Goal: Information Seeking & Learning: Learn about a topic

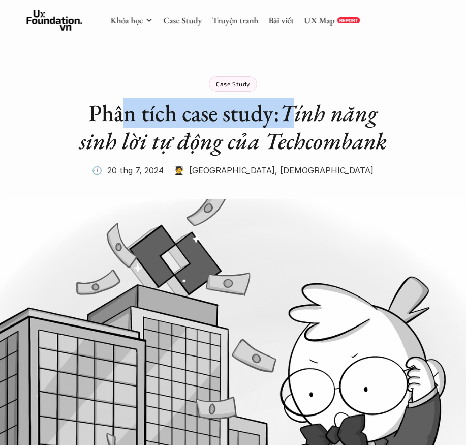
drag, startPoint x: 125, startPoint y: 108, endPoint x: 293, endPoint y: 128, distance: 169.4
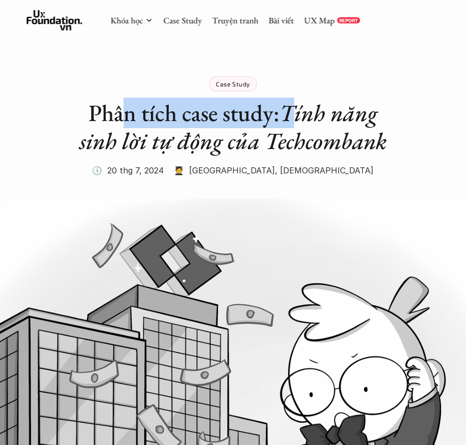
click at [293, 128] on h1 "Phân tích case study: Tính năng sinh lời tự động của Techcombank" at bounding box center [233, 127] width 326 height 56
click at [293, 128] on em "Tính năng sinh lời tự động của Techcombank" at bounding box center [233, 127] width 308 height 58
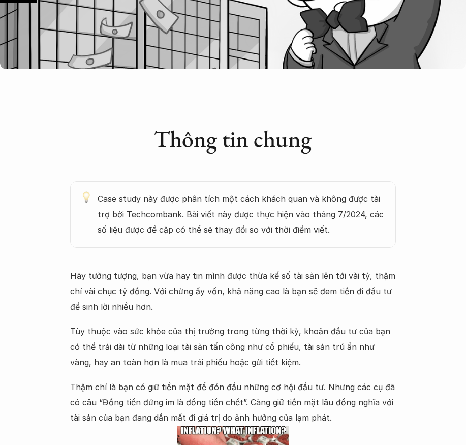
scroll to position [457, 0]
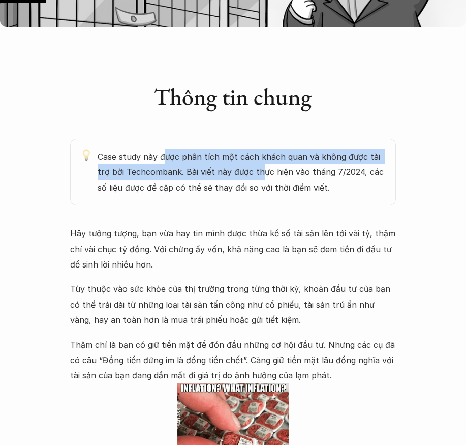
drag, startPoint x: 166, startPoint y: 157, endPoint x: 247, endPoint y: 179, distance: 83.9
click at [247, 179] on p "Case study này được phân tích một cách khách quan và không được tài trợ bởi Tec…" at bounding box center [242, 172] width 289 height 46
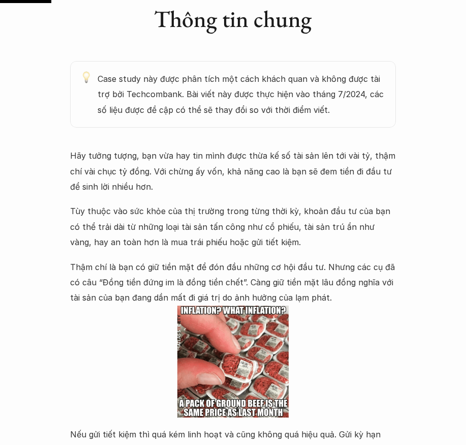
scroll to position [559, 0]
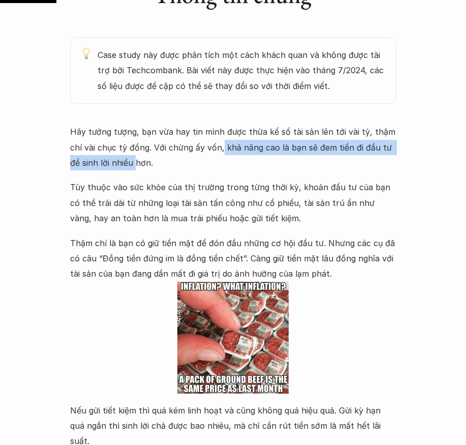
drag, startPoint x: 211, startPoint y: 148, endPoint x: 123, endPoint y: 163, distance: 90.3
click at [123, 163] on p "Hãy tưởng tượng, bạn vừa hay tin mình được thừa kế số tài sản lên tới vài tỷ, t…" at bounding box center [233, 147] width 326 height 46
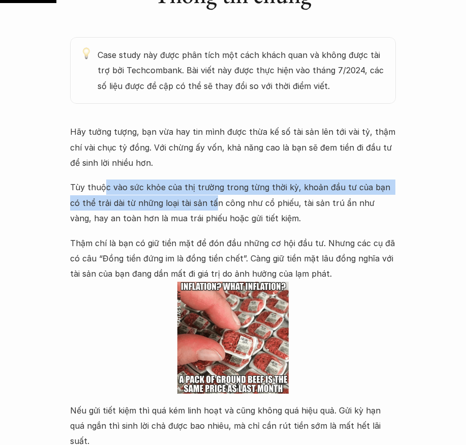
drag, startPoint x: 101, startPoint y: 190, endPoint x: 209, endPoint y: 201, distance: 108.8
click at [205, 204] on p "Tùy thuộc vào sức khỏe của thị trường trong từng thời kỳ, khoản đầu tư của bạn …" at bounding box center [233, 202] width 326 height 46
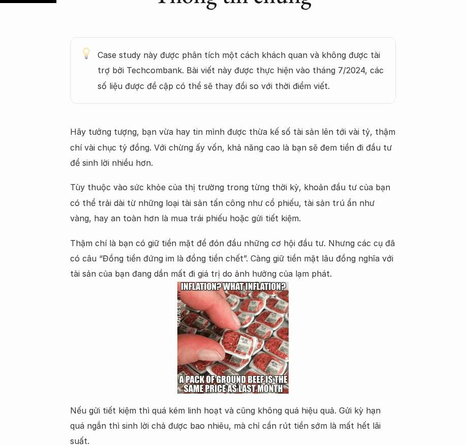
click at [213, 205] on p "Tùy thuộc vào sức khỏe của thị trường trong từng thời kỳ, khoản đầu tư của bạn …" at bounding box center [233, 202] width 326 height 46
drag, startPoint x: 220, startPoint y: 204, endPoint x: 341, endPoint y: 199, distance: 121.1
click at [341, 199] on p "Tùy thuộc vào sức khỏe của thị trường trong từng thời kỳ, khoản đầu tư của bạn …" at bounding box center [233, 202] width 326 height 46
drag, startPoint x: 130, startPoint y: 214, endPoint x: 211, endPoint y: 211, distance: 81.4
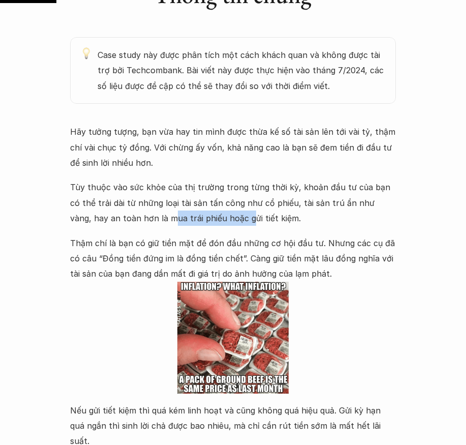
click at [211, 211] on p "Tùy thuộc vào sức khỏe của thị trường trong từng thời kỳ, khoản đầu tư của bạn …" at bounding box center [233, 202] width 326 height 46
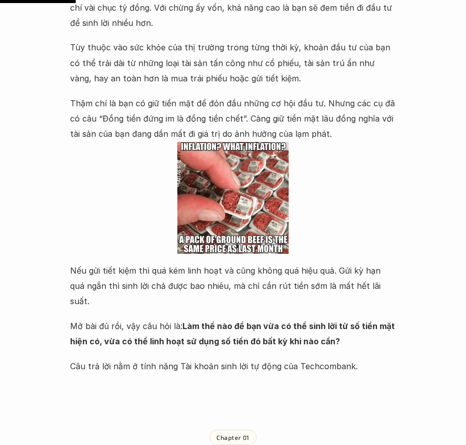
scroll to position [762, 0]
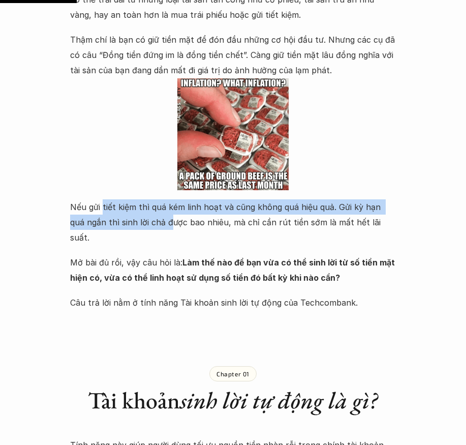
drag, startPoint x: 102, startPoint y: 205, endPoint x: 151, endPoint y: 228, distance: 54.1
click at [151, 228] on p "Nếu gửi tiết kiệm thì quá kém linh hoạt và cũng không quá hiệu quả. Gửi kỳ hạn …" at bounding box center [233, 222] width 326 height 46
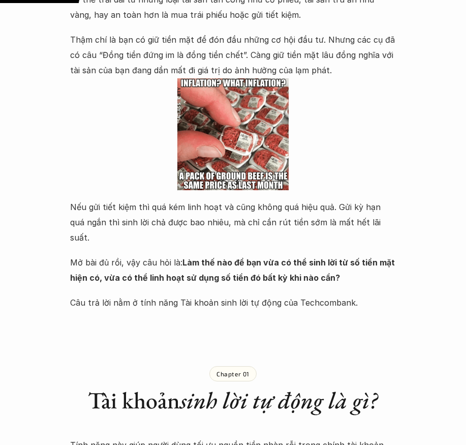
scroll to position [813, 0]
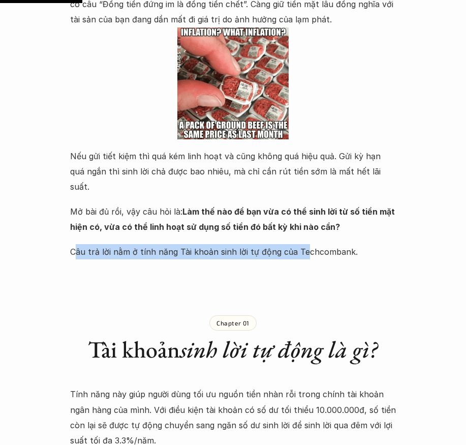
drag, startPoint x: 95, startPoint y: 233, endPoint x: 303, endPoint y: 233, distance: 208.4
click at [303, 244] on p "Câu trả lời nằm ở tính năng Tài khoản sinh lời tự động của Techcombank." at bounding box center [233, 251] width 326 height 15
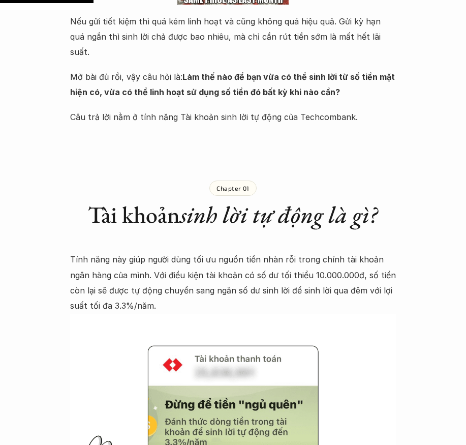
scroll to position [966, 0]
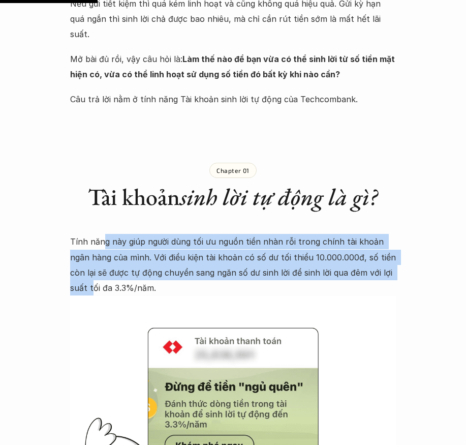
drag, startPoint x: 140, startPoint y: 224, endPoint x: 383, endPoint y: 263, distance: 246.5
click at [383, 263] on p "Tính năng này giúp người dùng tối ưu nguồn tiền nhàn rỗi trong chính tài khoản …" at bounding box center [233, 265] width 326 height 62
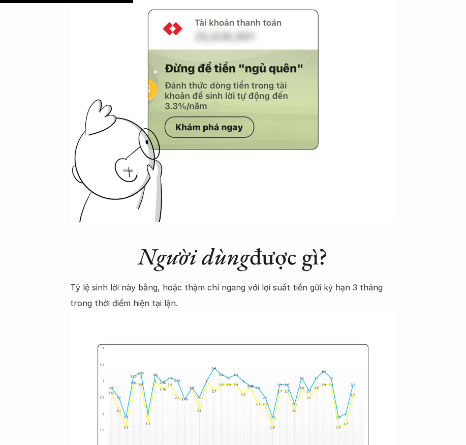
scroll to position [1322, 0]
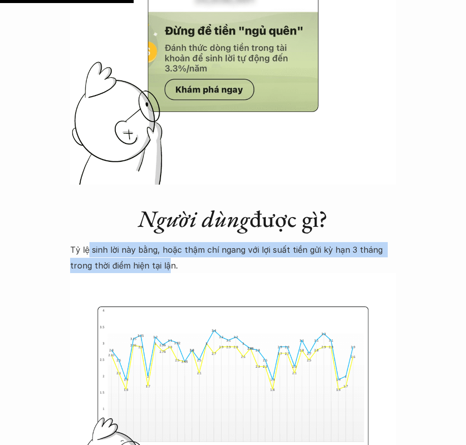
drag, startPoint x: 87, startPoint y: 235, endPoint x: 166, endPoint y: 251, distance: 80.4
click at [166, 251] on p "Tỷ lệ sinh lời này bằng, hoặc thậm chí ngang với lợi suất tiền gửi kỳ hạn 3 thá…" at bounding box center [233, 257] width 326 height 31
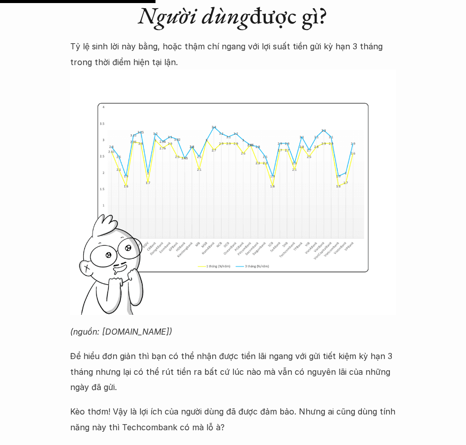
scroll to position [1576, 0]
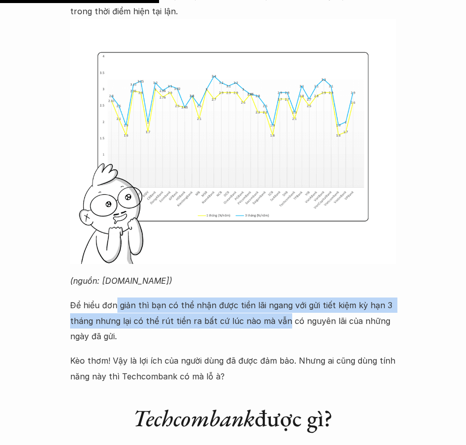
drag, startPoint x: 140, startPoint y: 288, endPoint x: 280, endPoint y: 312, distance: 141.9
click at [280, 312] on p "Để hiểu đơn giản thì bạn có thể nhận được tiền lãi ngang với gửi tiết kiệm kỳ h…" at bounding box center [233, 320] width 326 height 46
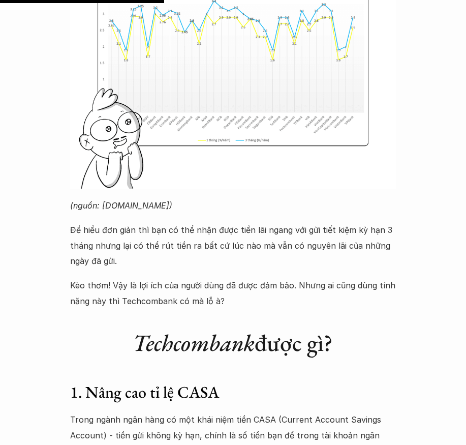
scroll to position [1677, 0]
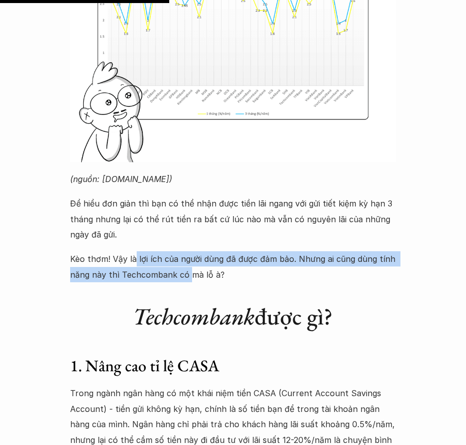
drag, startPoint x: 133, startPoint y: 239, endPoint x: 191, endPoint y: 255, distance: 59.9
click at [191, 255] on p "Kèo thơm! Vậy là lợi ích của người dùng đã được đảm bảo. Nhưng ai cũng dùng tín…" at bounding box center [233, 266] width 326 height 31
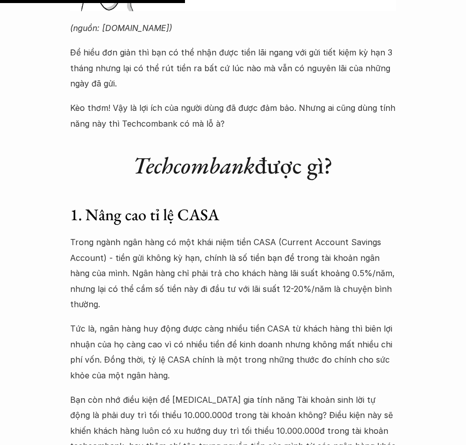
scroll to position [1830, 0]
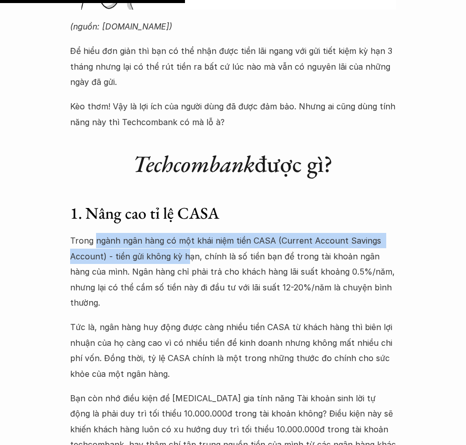
drag, startPoint x: 97, startPoint y: 229, endPoint x: 185, endPoint y: 239, distance: 88.5
click at [185, 239] on p "Trong ngành ngân hàng có một khái niệm tiền CASA (Current Account Savings Accou…" at bounding box center [233, 271] width 326 height 77
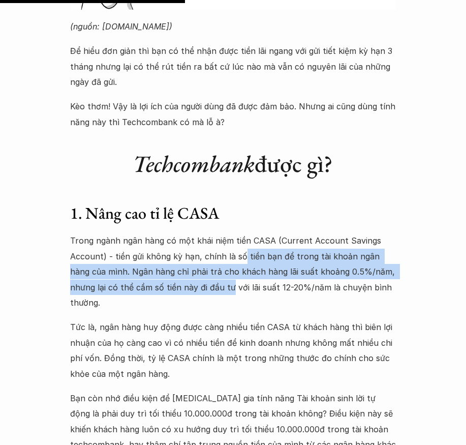
drag, startPoint x: 241, startPoint y: 245, endPoint x: 201, endPoint y: 270, distance: 47.3
click at [201, 270] on p "Trong ngành ngân hàng có một khái niệm tiền CASA (Current Account Savings Accou…" at bounding box center [233, 271] width 326 height 77
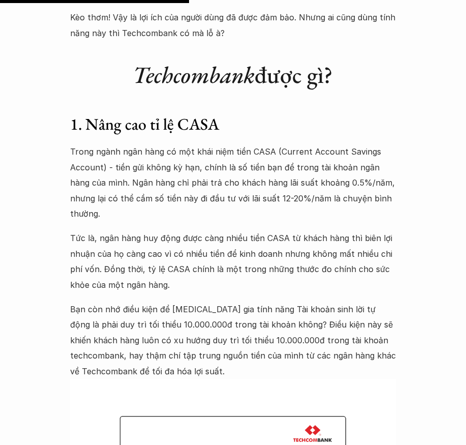
scroll to position [1932, 0]
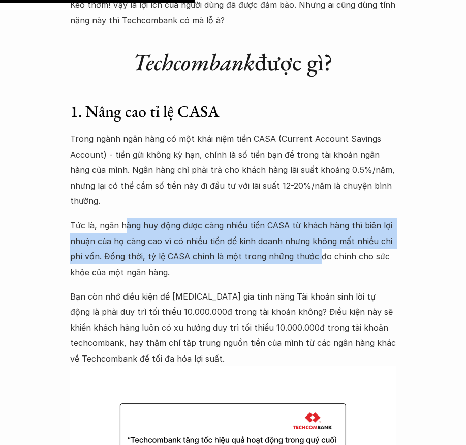
drag, startPoint x: 146, startPoint y: 196, endPoint x: 309, endPoint y: 230, distance: 166.2
click at [309, 230] on p "Tức là, ngân hàng huy động được càng nhiều tiền CASA từ khách hàng thì biên lợi…" at bounding box center [233, 249] width 326 height 62
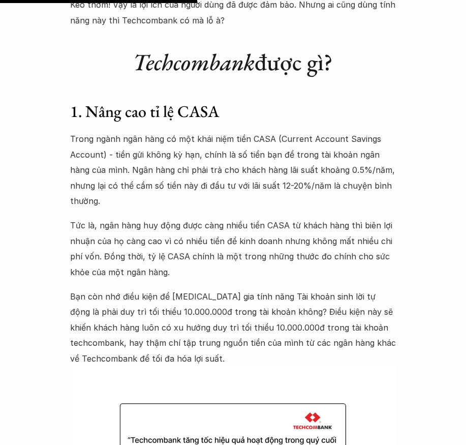
scroll to position [1982, 0]
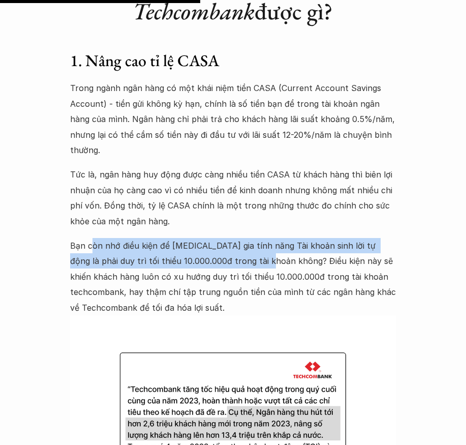
drag, startPoint x: 93, startPoint y: 219, endPoint x: 236, endPoint y: 231, distance: 144.4
click at [236, 238] on p "Bạn còn nhớ điều kiện để [MEDICAL_DATA] gia tính năng Tài khoản sinh lời tự độn…" at bounding box center [233, 276] width 326 height 77
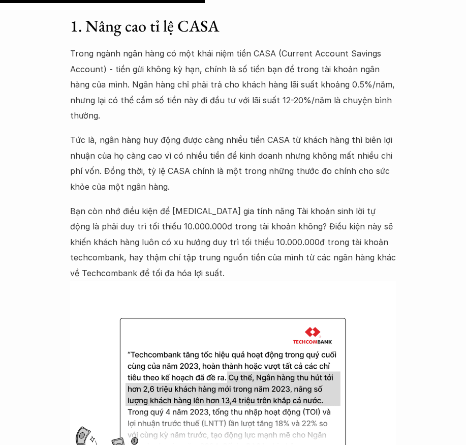
scroll to position [2033, 0]
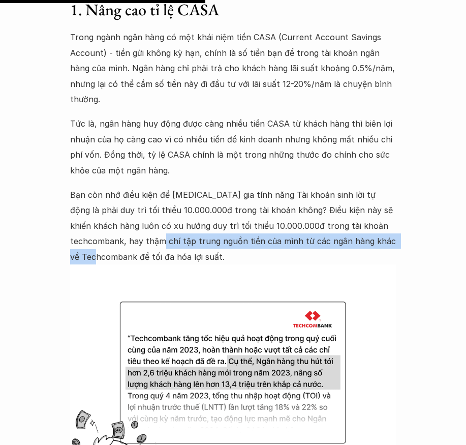
drag, startPoint x: 87, startPoint y: 209, endPoint x: 350, endPoint y: 212, distance: 263.3
click at [350, 212] on p "Bạn còn nhớ điều kiện để [MEDICAL_DATA] gia tính năng Tài khoản sinh lời tự độn…" at bounding box center [233, 225] width 326 height 77
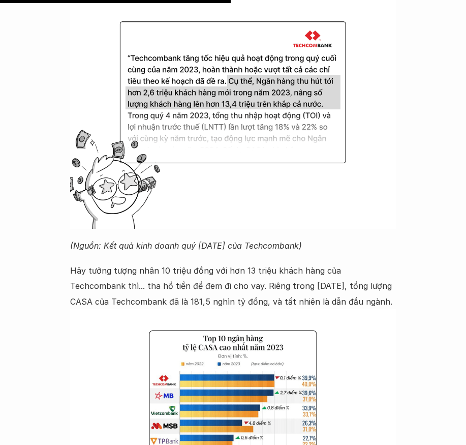
scroll to position [2338, 0]
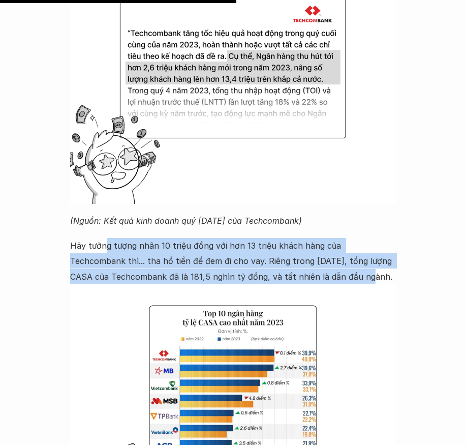
drag, startPoint x: 110, startPoint y: 212, endPoint x: 315, endPoint y: 251, distance: 208.5
click at [315, 251] on p "Hãy tưởng tượng nhân 10 triệu đồng với hơn 13 triệu khách hàng của Techcombank …" at bounding box center [233, 261] width 326 height 46
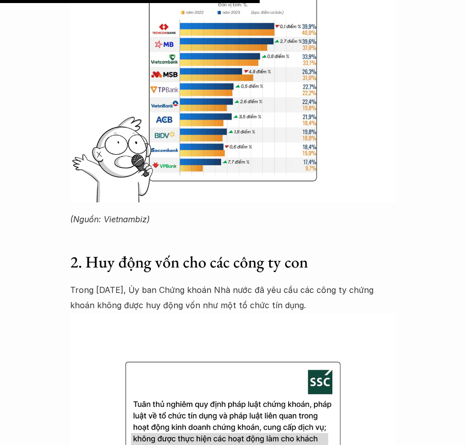
scroll to position [2694, 0]
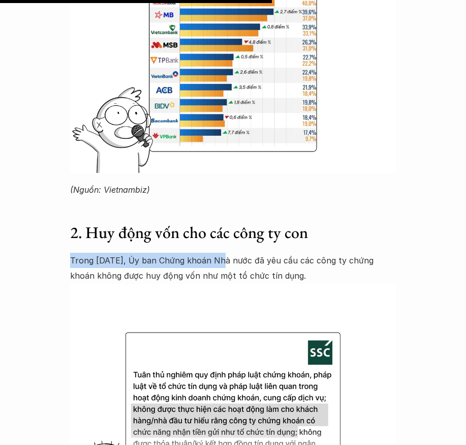
drag, startPoint x: 70, startPoint y: 233, endPoint x: 221, endPoint y: 234, distance: 151.0
click at [221, 253] on p "Trong [DATE], Ủy ban Chứng khoán Nhà nước đã yêu cầu các công ty chứng khoán kh…" at bounding box center [233, 268] width 326 height 31
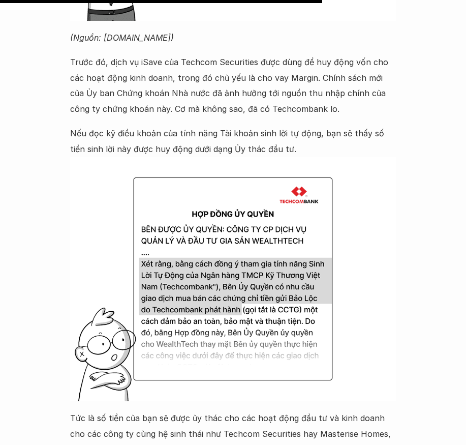
scroll to position [3202, 0]
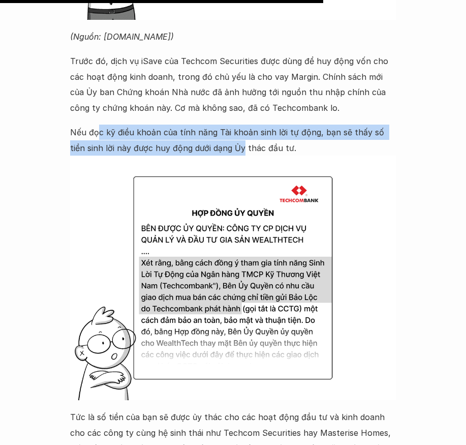
drag, startPoint x: 99, startPoint y: 99, endPoint x: 225, endPoint y: 113, distance: 127.4
click at [225, 125] on p "Nếu đọc kỹ điều khoản của tính năng Tài khoản sinh lời tự động, bạn sẽ thấy số …" at bounding box center [233, 140] width 326 height 31
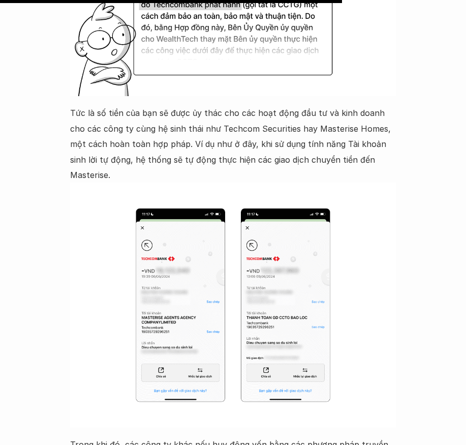
scroll to position [3507, 0]
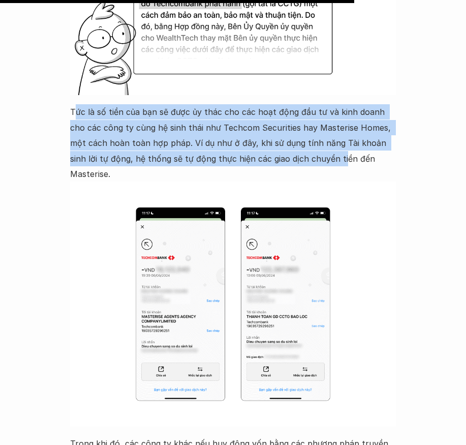
drag, startPoint x: 82, startPoint y: 80, endPoint x: 313, endPoint y: 120, distance: 234.2
click at [313, 120] on p "Tức là số tiền của bạn sẽ được ủy thác cho các hoạt động đầu tư và kinh doanh c…" at bounding box center [233, 142] width 326 height 77
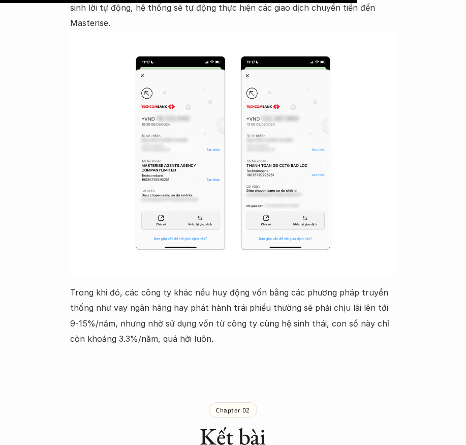
scroll to position [3660, 0]
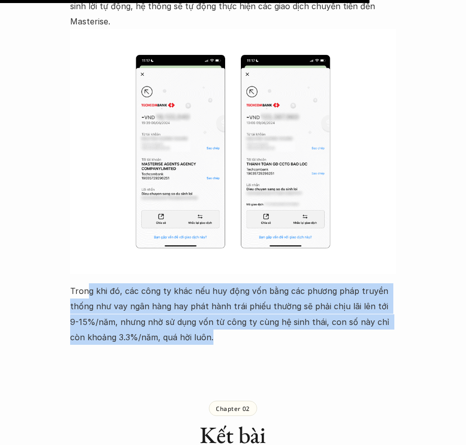
drag, startPoint x: 86, startPoint y: 243, endPoint x: 198, endPoint y: 287, distance: 120.3
click at [198, 287] on p "Trong khi đó, các công ty khác nếu huy động vốn bằng các phương pháp truyền thố…" at bounding box center [233, 314] width 326 height 62
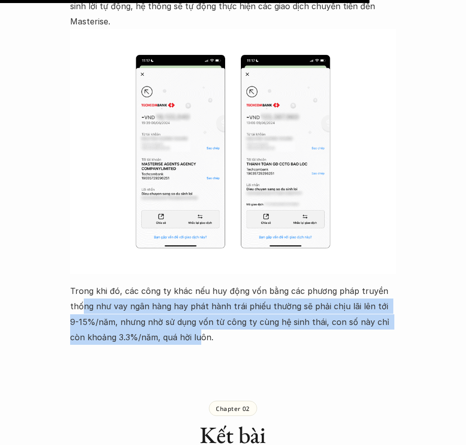
drag, startPoint x: 81, startPoint y: 255, endPoint x: 185, endPoint y: 293, distance: 110.0
click at [185, 293] on p "Trong khi đó, các công ty khác nếu huy động vốn bằng các phương pháp truyền thố…" at bounding box center [233, 314] width 326 height 62
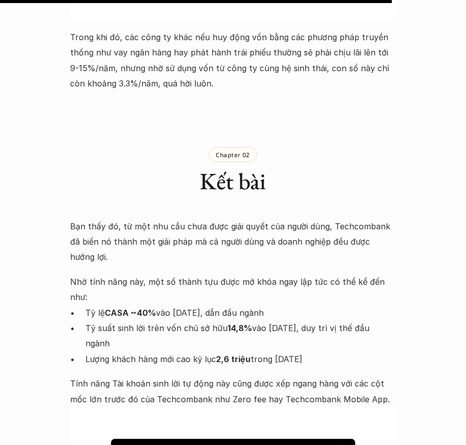
scroll to position [3914, 0]
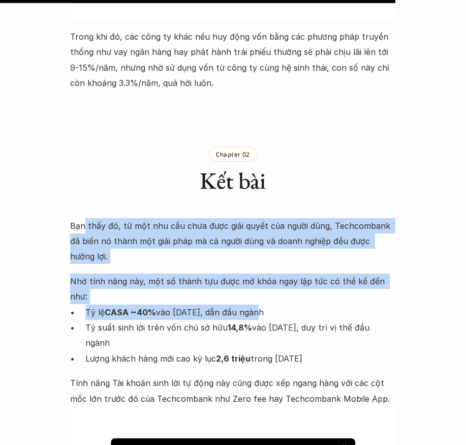
drag, startPoint x: 84, startPoint y: 178, endPoint x: 263, endPoint y: 221, distance: 184.6
click at [266, 273] on p "Nhờ tính năng này, một số thành tựu được mở khóa ngay lập tức có thể kể đến như:" at bounding box center [233, 288] width 326 height 31
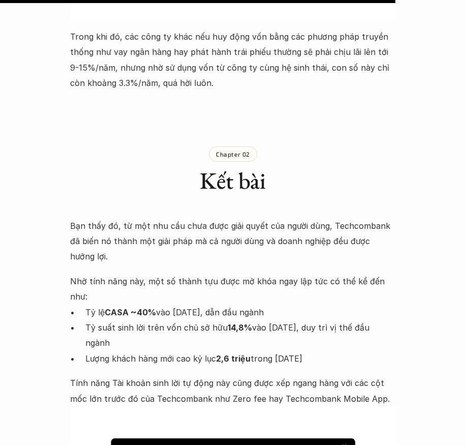
drag, startPoint x: 114, startPoint y: 187, endPoint x: 325, endPoint y: 288, distance: 233.5
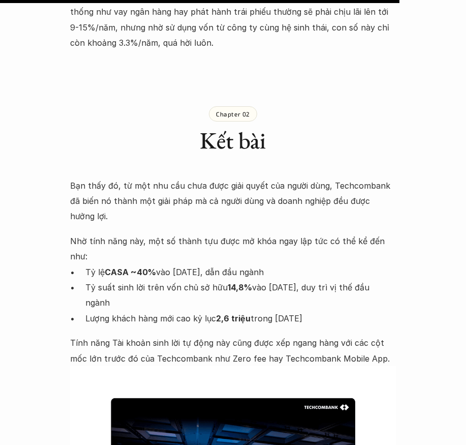
scroll to position [4016, 0]
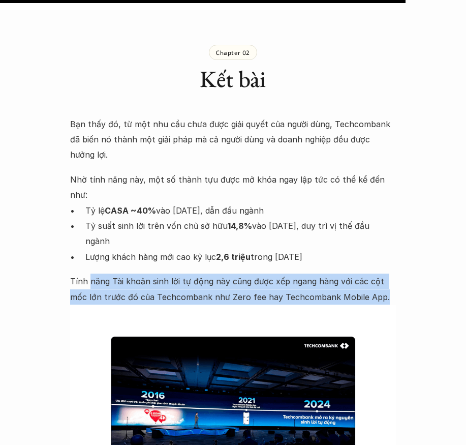
drag, startPoint x: 90, startPoint y: 197, endPoint x: 379, endPoint y: 220, distance: 289.6
click at [379, 273] on p "Tính năng Tài khoản sinh lời tự động này cũng được xếp ngang hàng với các cột m…" at bounding box center [233, 288] width 326 height 31
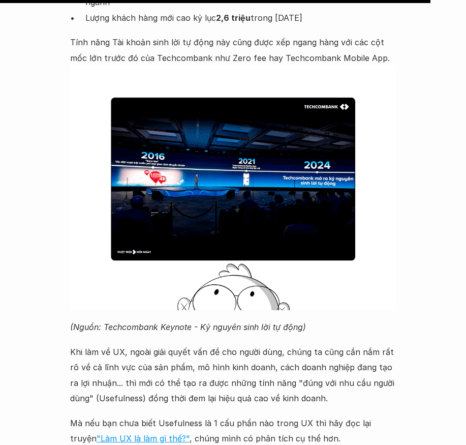
scroll to position [4270, 0]
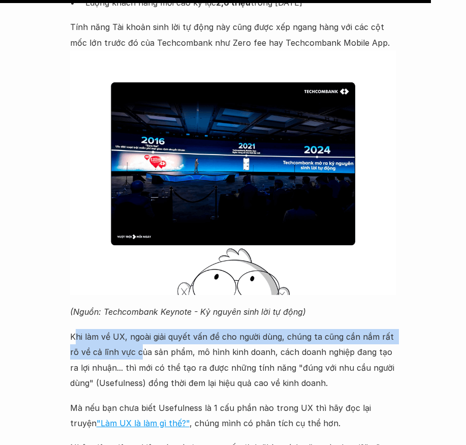
drag, startPoint x: 76, startPoint y: 256, endPoint x: 141, endPoint y: 268, distance: 66.7
click at [141, 329] on p "Khi làm về UX, ngoài giải quyết vấn đề cho người dùng, chúng ta cũng cần nắm rấ…" at bounding box center [233, 360] width 326 height 62
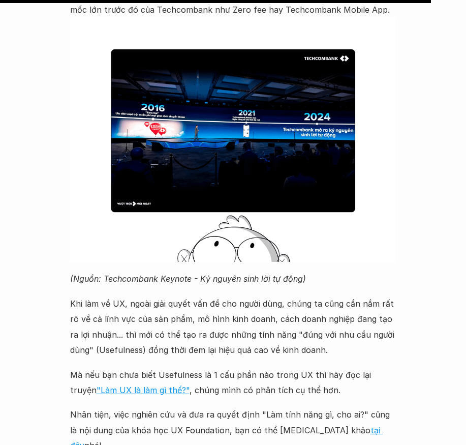
scroll to position [4321, 0]
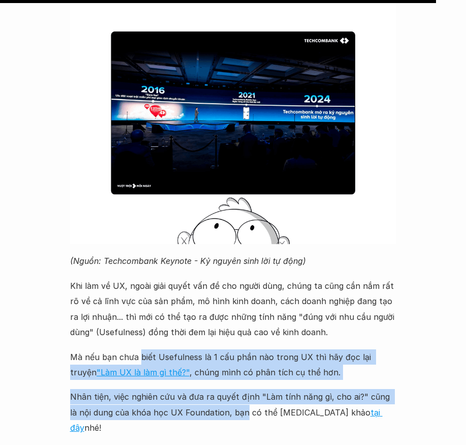
drag, startPoint x: 139, startPoint y: 277, endPoint x: 234, endPoint y: 339, distance: 113.5
click at [234, 339] on div "Bạn thấy đó, từ một nhu cầu chưa được giải quyết của người dùng, Techcombank đã…" at bounding box center [233, 163] width 326 height 705
